Goal: Task Accomplishment & Management: Manage account settings

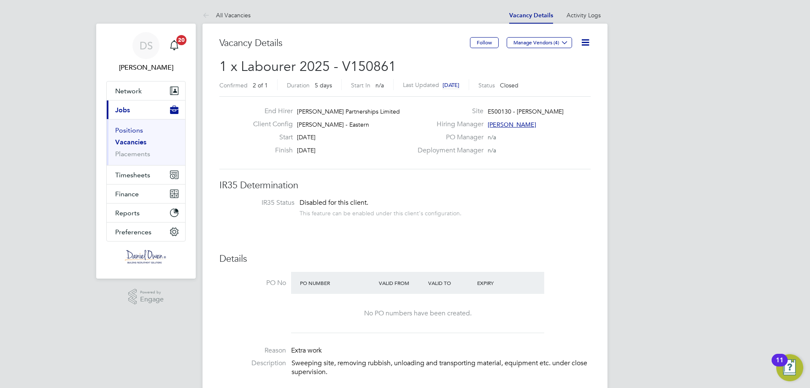
click at [134, 129] on link "Positions" at bounding box center [129, 130] width 28 height 8
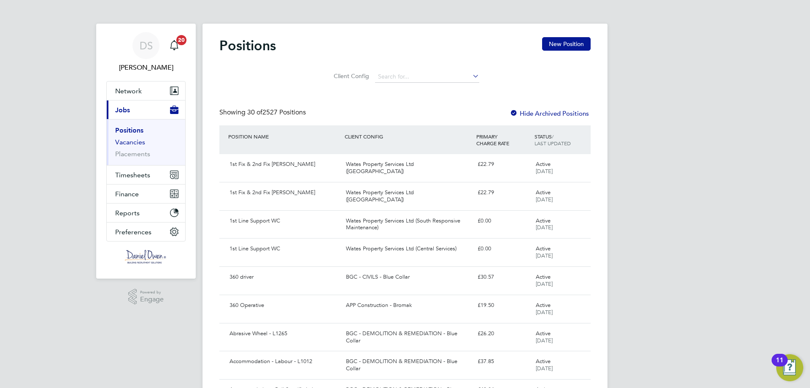
click at [136, 141] on link "Vacancies" at bounding box center [130, 142] width 30 height 8
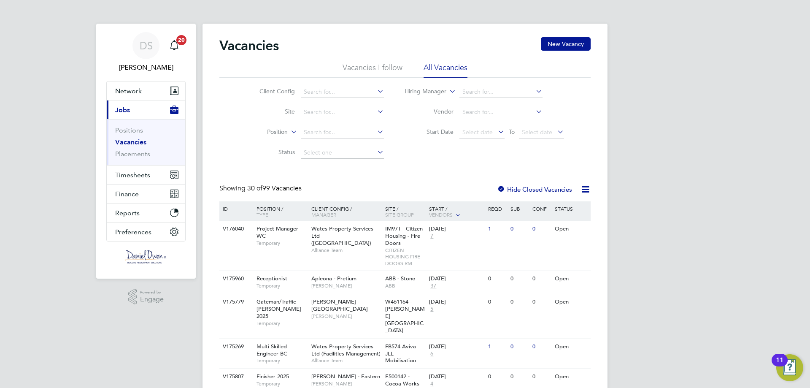
click at [376, 67] on li "Vacancies I follow" at bounding box center [372, 69] width 60 height 15
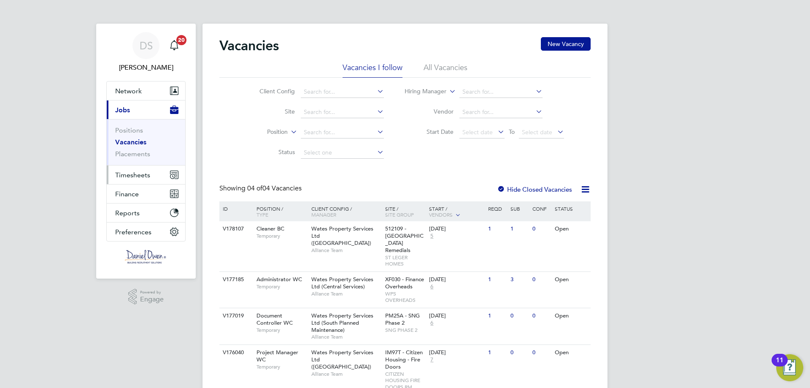
click at [142, 167] on button "Timesheets" at bounding box center [146, 174] width 78 height 19
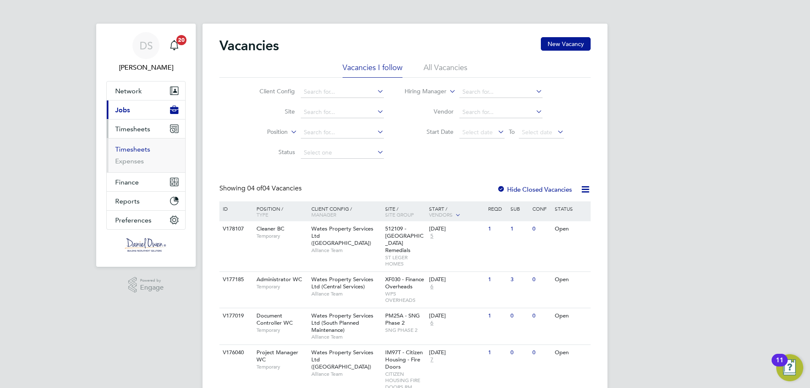
click at [142, 149] on link "Timesheets" at bounding box center [132, 149] width 35 height 8
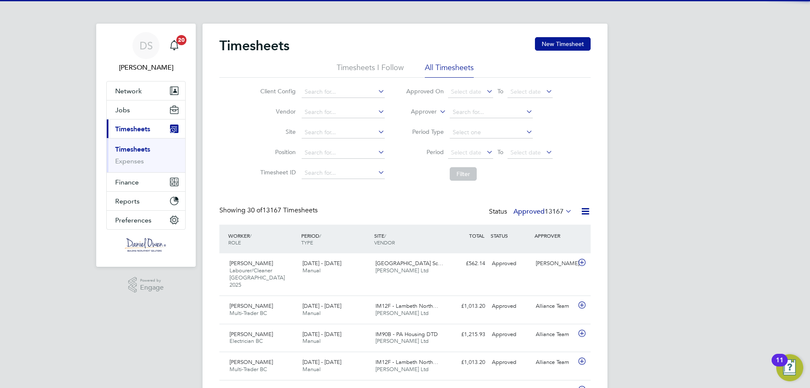
scroll to position [22, 73]
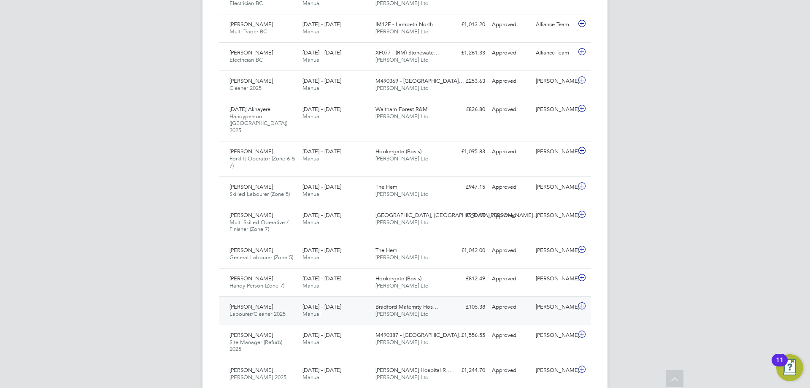
click at [314, 303] on span "2 - 8 Aug 2025" at bounding box center [321, 306] width 39 height 7
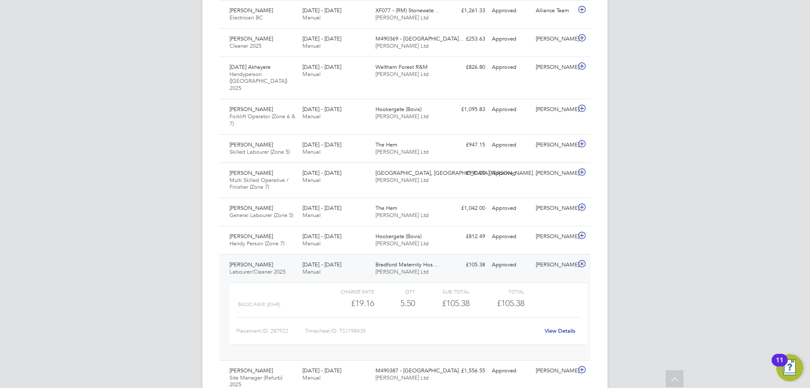
click at [566, 327] on link "View Details" at bounding box center [559, 330] width 31 height 7
